Goal: Navigation & Orientation: Go to known website

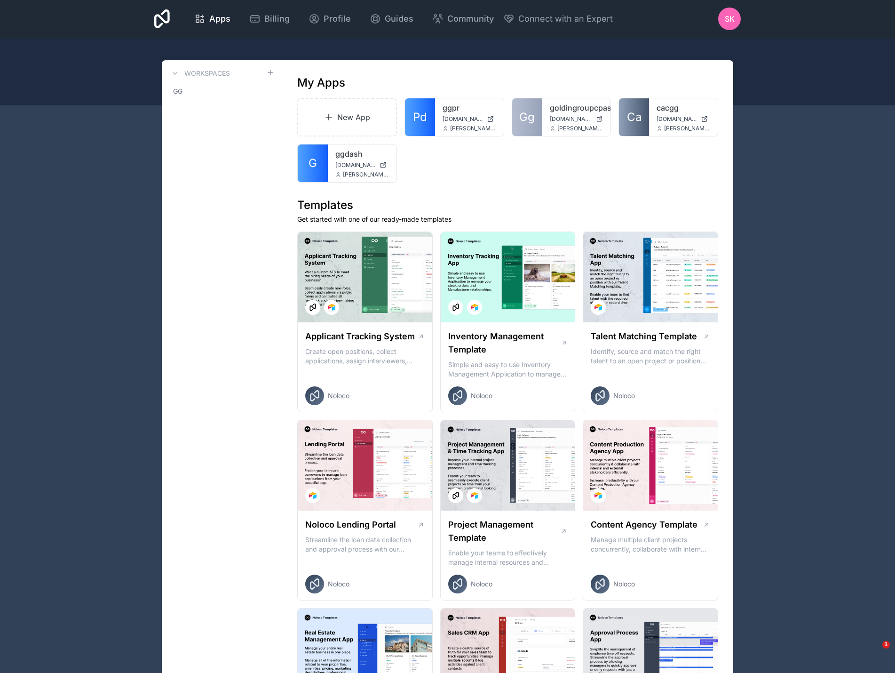
click at [353, 171] on span "[PERSON_NAME][EMAIL_ADDRESS][DOMAIN_NAME]" at bounding box center [366, 175] width 46 height 8
click at [347, 162] on span "[DOMAIN_NAME]" at bounding box center [355, 165] width 40 height 8
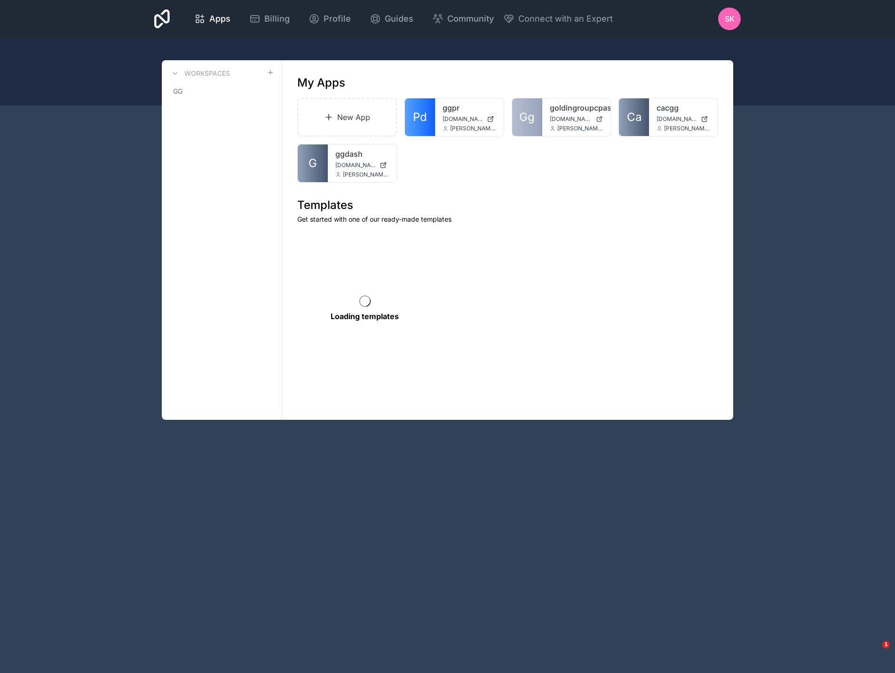
click at [347, 159] on link "ggdash" at bounding box center [362, 153] width 54 height 11
